Goal: Transaction & Acquisition: Purchase product/service

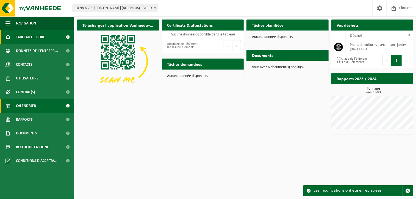
click at [26, 108] on span "Calendrier" at bounding box center [26, 106] width 20 height 14
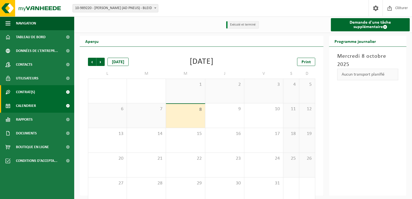
click at [29, 98] on span "Contrat(s)" at bounding box center [25, 92] width 19 height 14
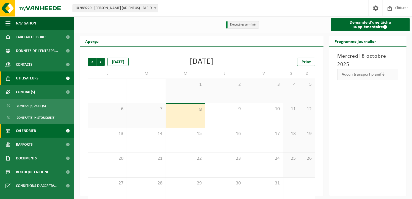
scroll to position [9, 0]
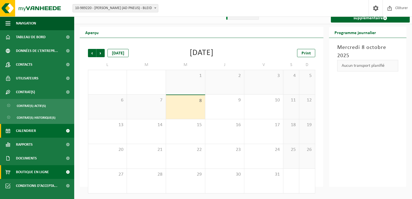
click at [18, 175] on span "Boutique en ligne" at bounding box center [32, 172] width 33 height 14
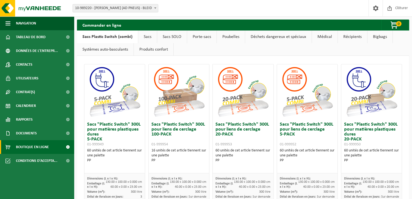
click at [227, 38] on link "Poubelles" at bounding box center [231, 37] width 28 height 13
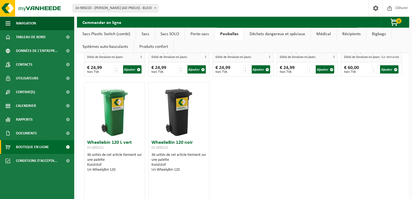
scroll to position [797, 0]
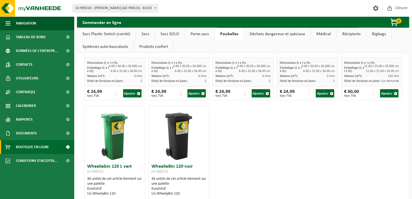
click at [114, 145] on img at bounding box center [114, 133] width 55 height 55
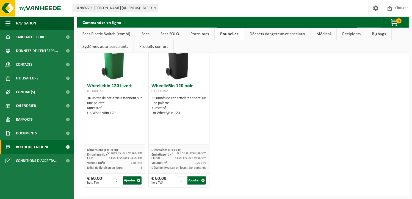
scroll to position [879, 0]
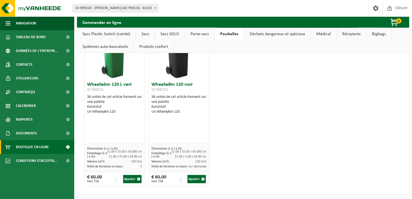
click at [261, 35] on link "Déchets dangereux et spéciaux" at bounding box center [277, 34] width 67 height 13
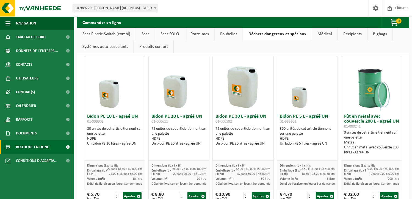
scroll to position [0, 0]
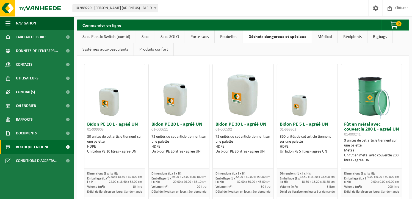
click at [330, 38] on link "Médical" at bounding box center [325, 37] width 26 height 13
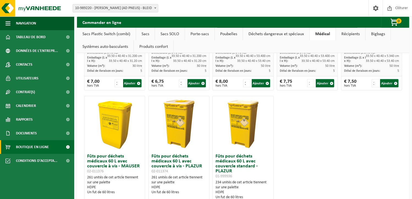
scroll to position [351, 0]
